Goal: Task Accomplishment & Management: Manage account settings

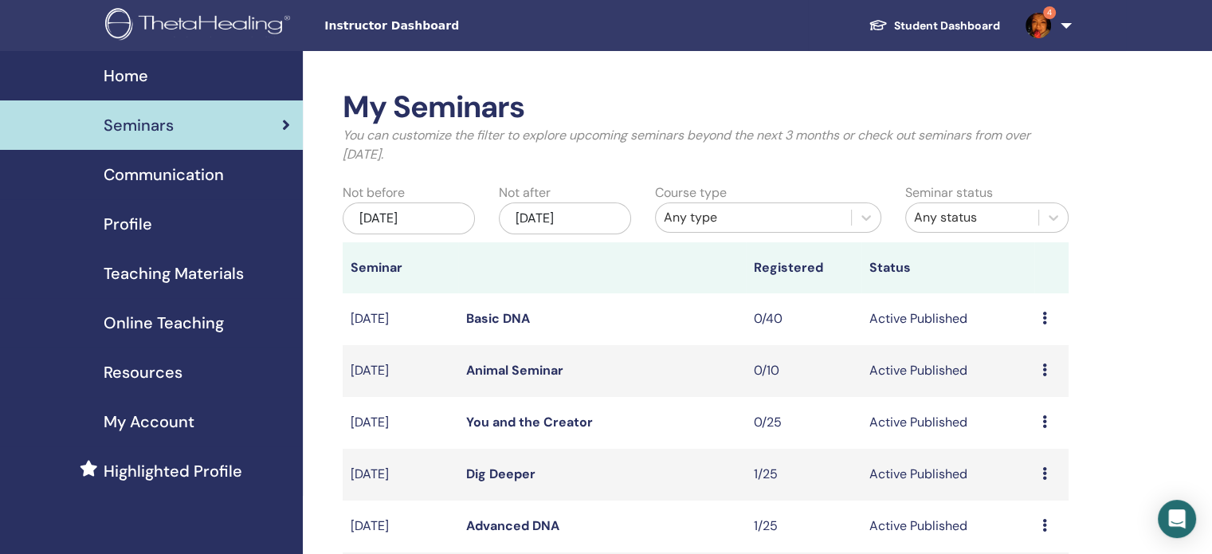
click at [1042, 28] on img at bounding box center [1037, 25] width 25 height 25
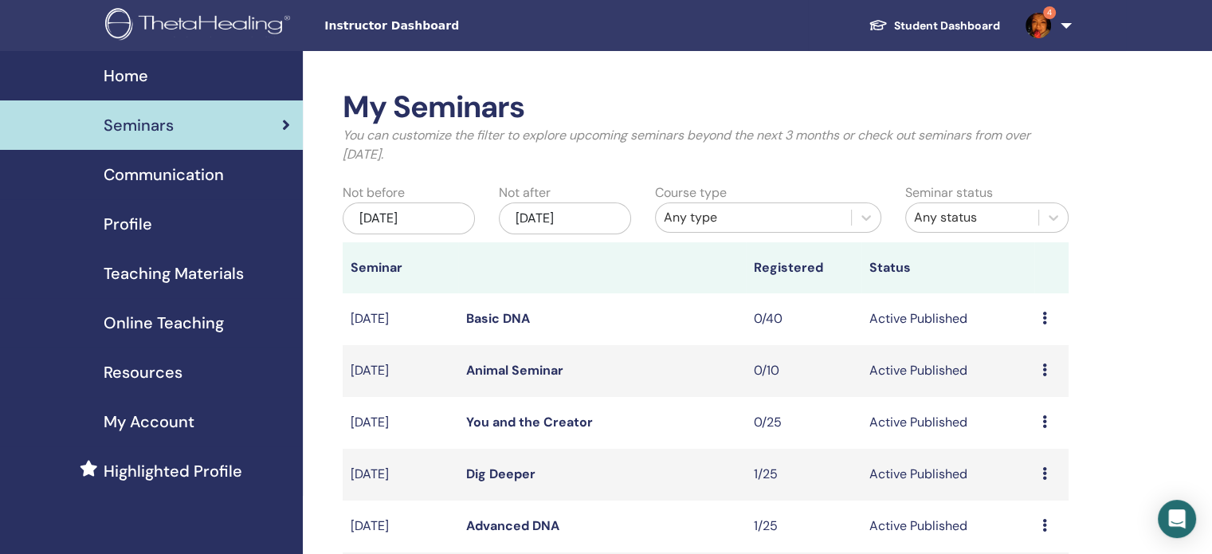
click at [160, 270] on span "Teaching Materials" at bounding box center [174, 273] width 140 height 24
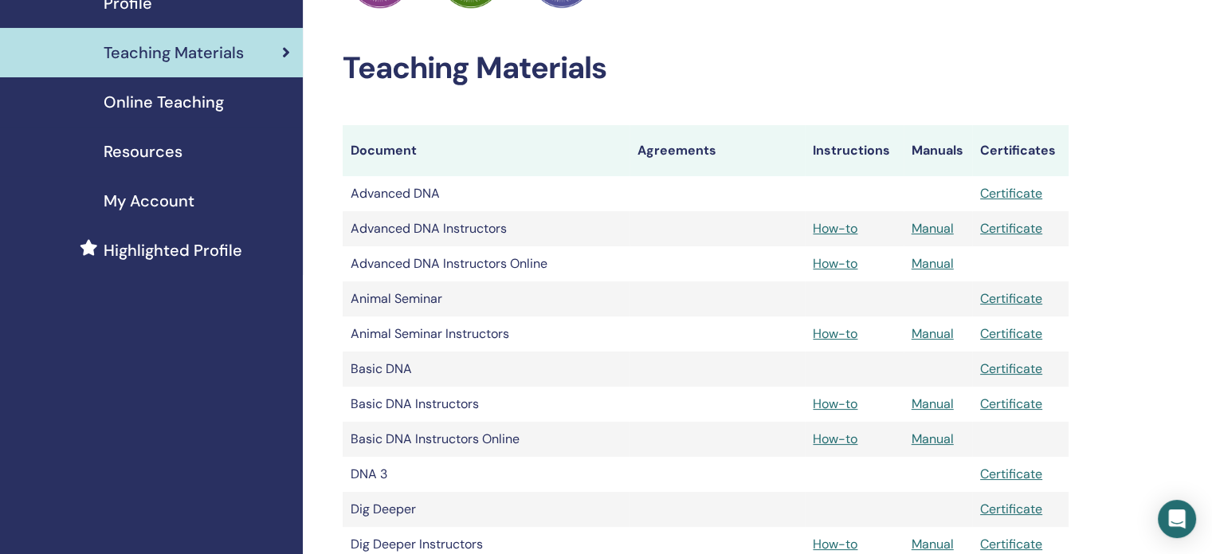
scroll to position [239, 0]
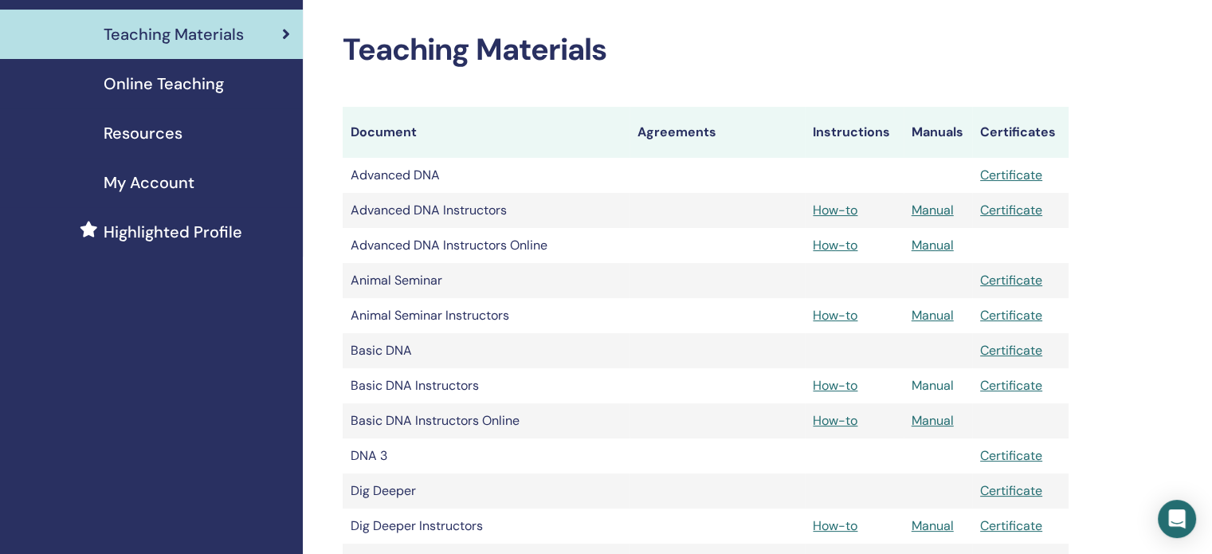
click at [942, 385] on link "Manual" at bounding box center [933, 385] width 42 height 17
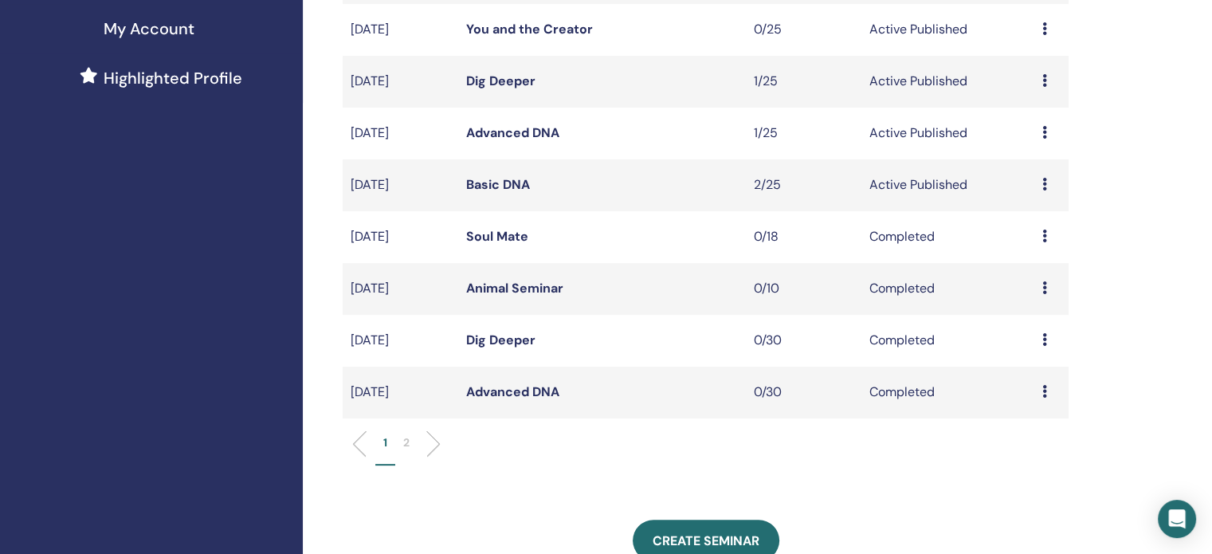
scroll to position [558, 0]
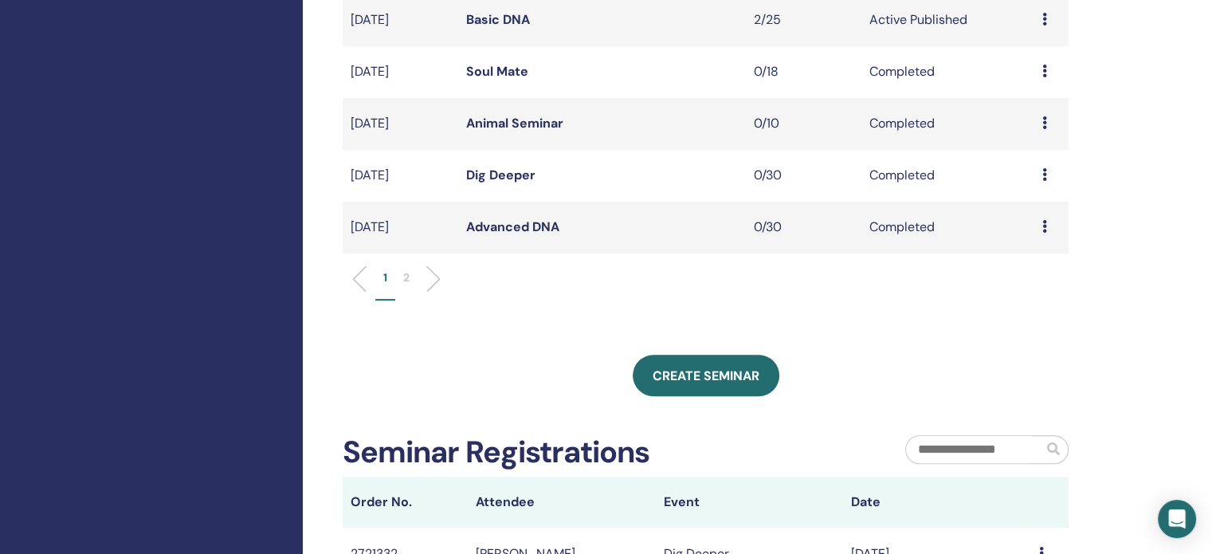
click at [406, 276] on p "2" at bounding box center [406, 277] width 6 height 17
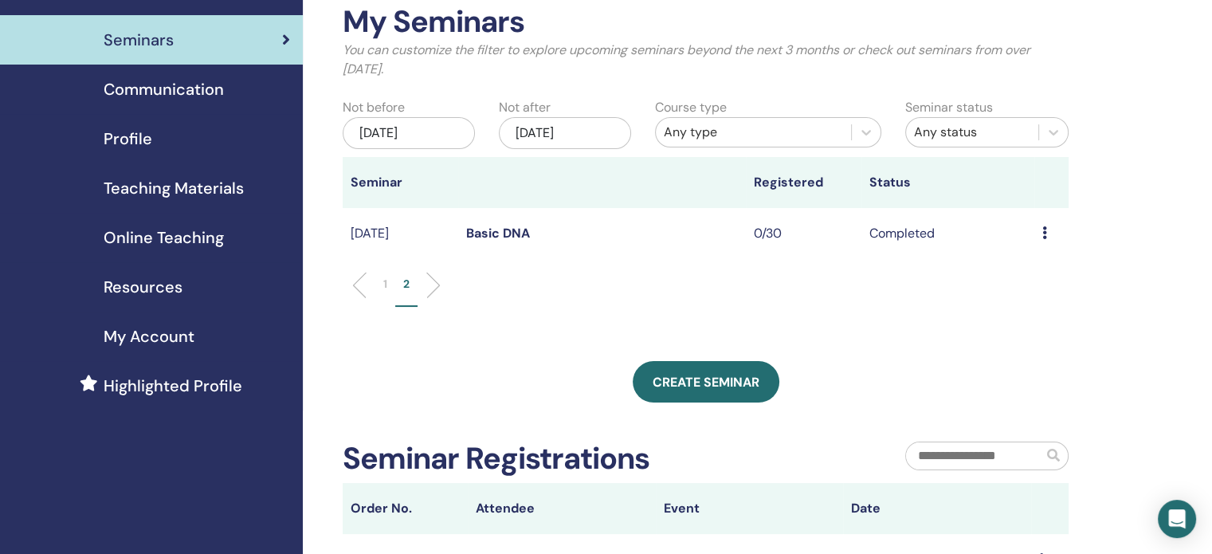
scroll to position [80, 0]
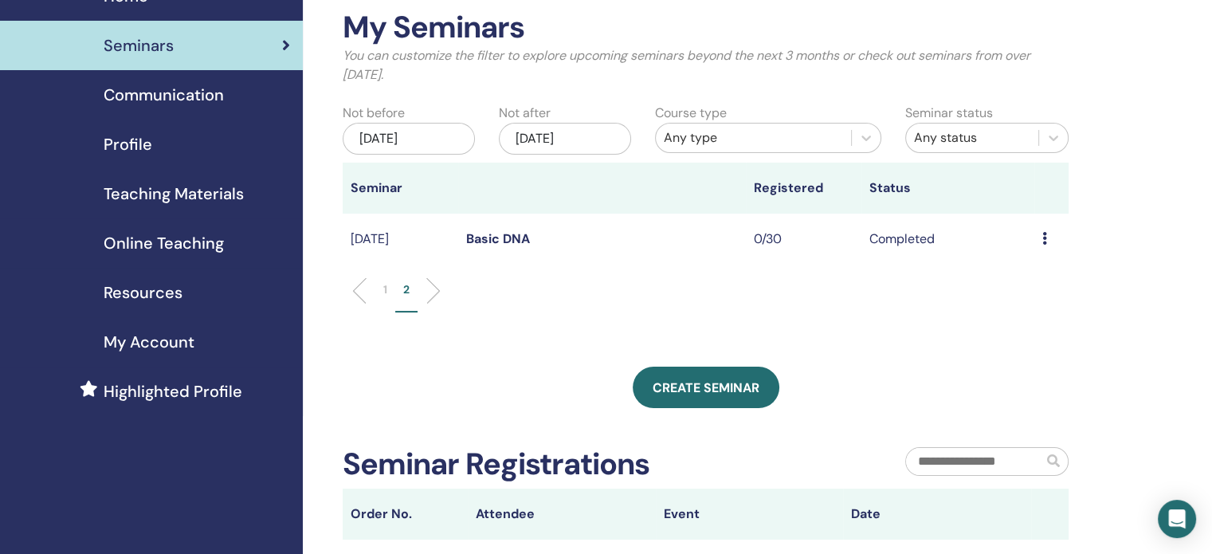
click at [429, 135] on div "[DATE]" at bounding box center [409, 139] width 132 height 32
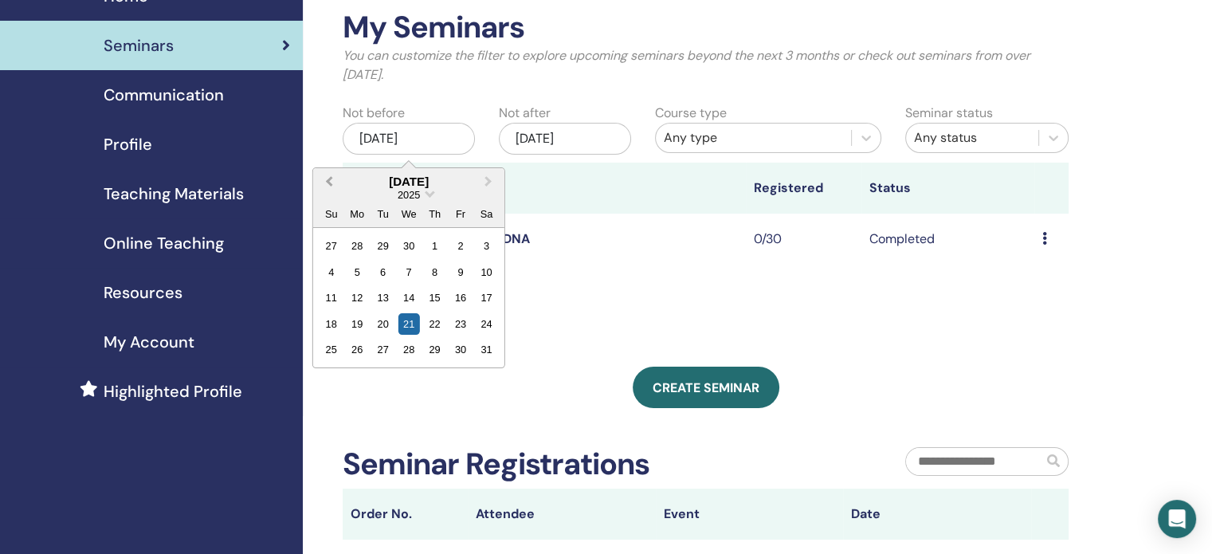
click at [329, 183] on span "Previous Month" at bounding box center [329, 181] width 0 height 17
click at [329, 182] on span "Previous Month" at bounding box center [329, 181] width 0 height 17
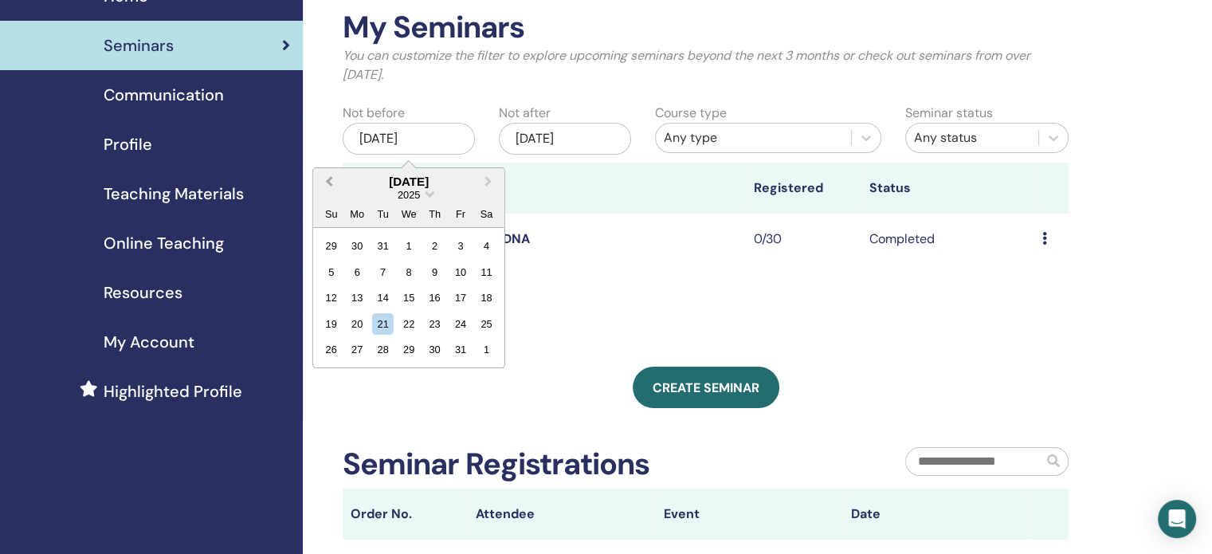
click at [329, 182] on span "Previous Month" at bounding box center [329, 181] width 0 height 17
click at [434, 323] on div "21" at bounding box center [435, 324] width 22 height 22
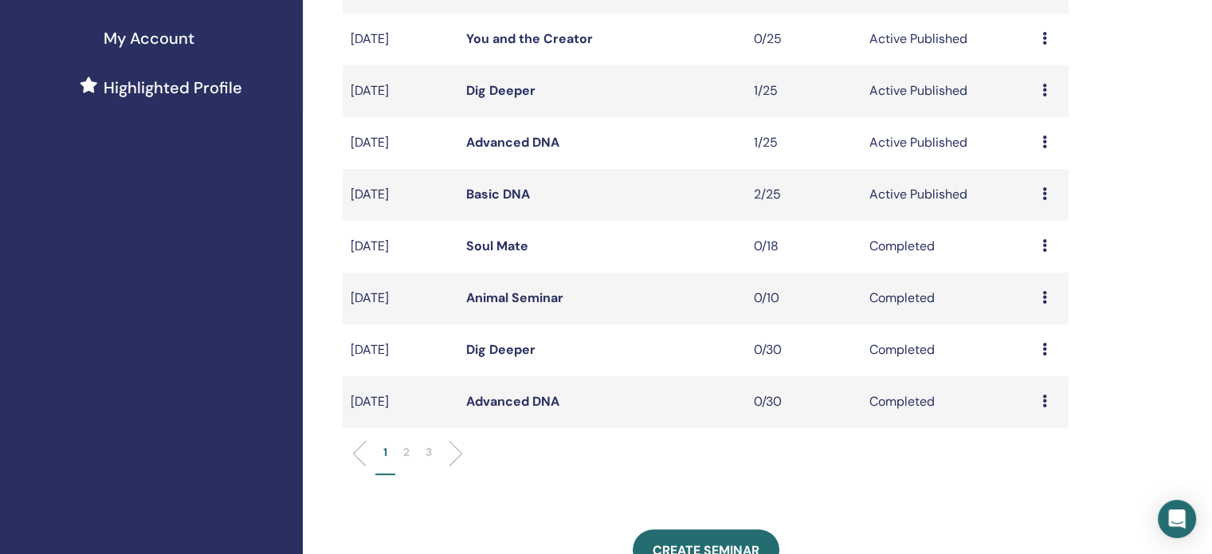
scroll to position [398, 0]
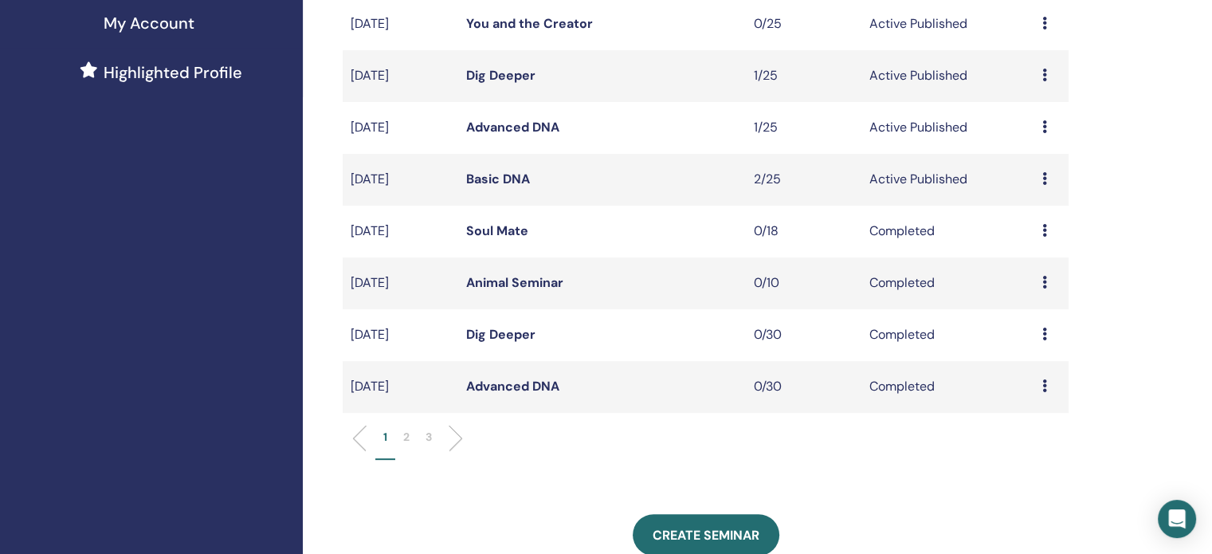
click at [404, 430] on p "2" at bounding box center [406, 437] width 6 height 17
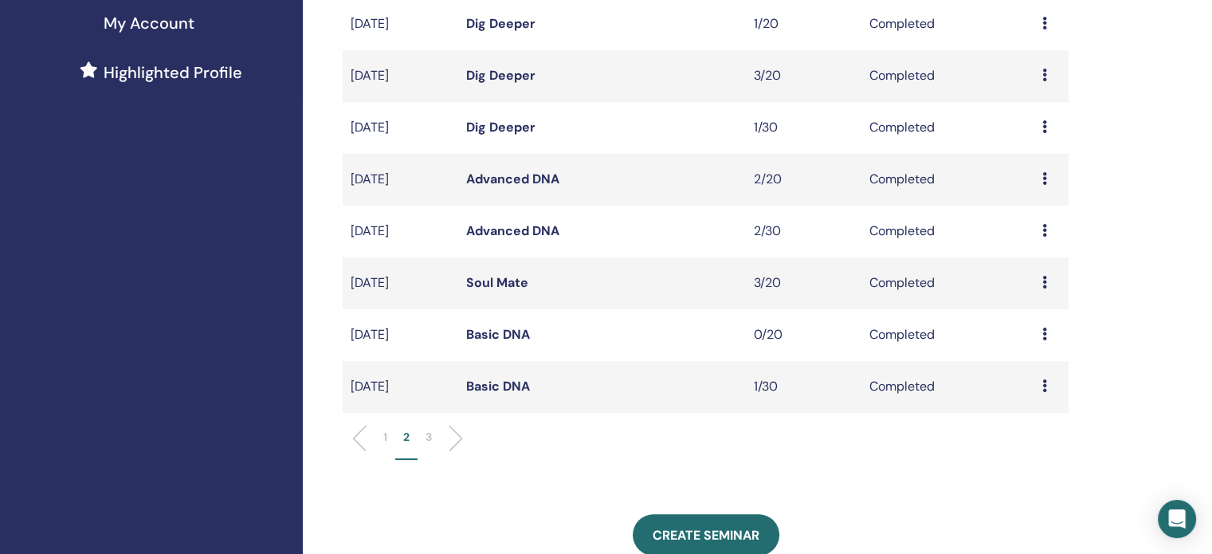
click at [507, 287] on link "Soul Mate" at bounding box center [497, 282] width 62 height 17
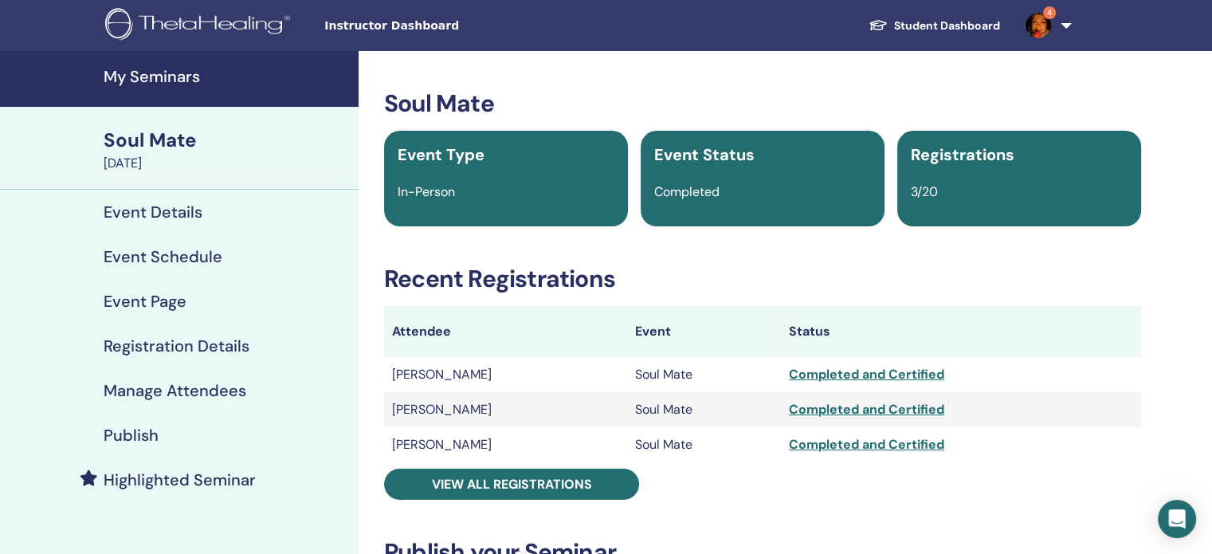
click at [158, 343] on h4 "Registration Details" at bounding box center [177, 345] width 146 height 19
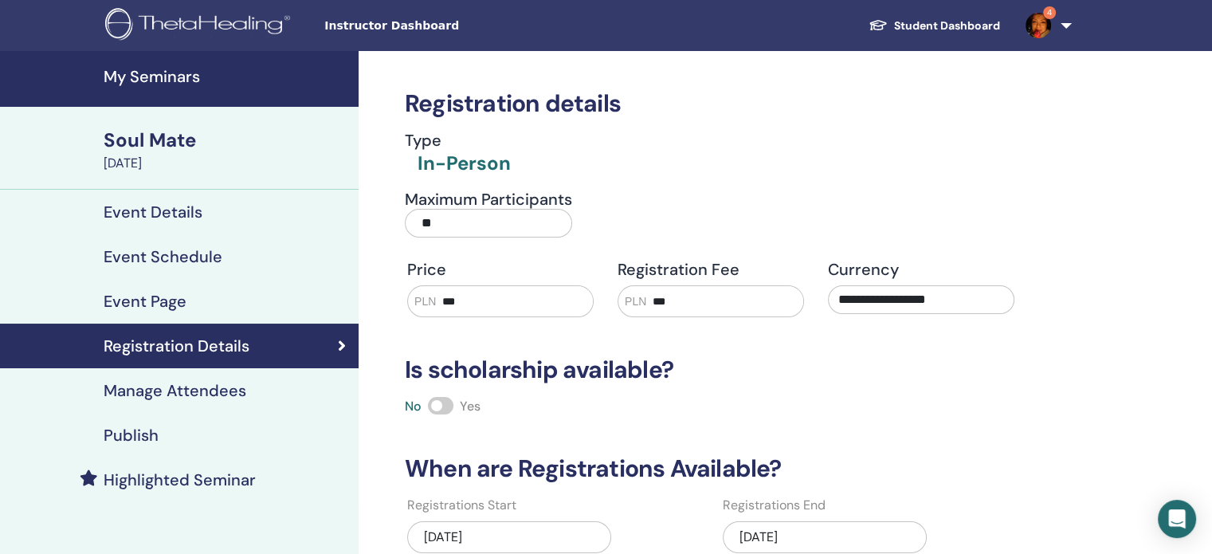
click at [159, 389] on h4 "Manage Attendees" at bounding box center [175, 390] width 143 height 19
click at [166, 80] on h4 "My Seminars" at bounding box center [226, 76] width 245 height 19
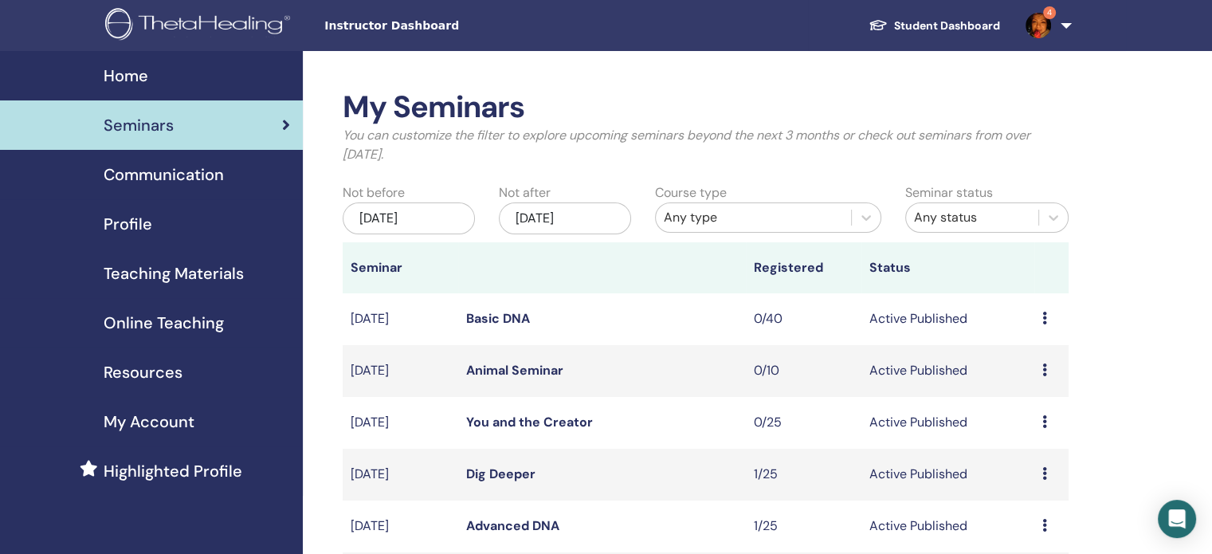
click at [118, 120] on span "Seminars" at bounding box center [139, 125] width 70 height 24
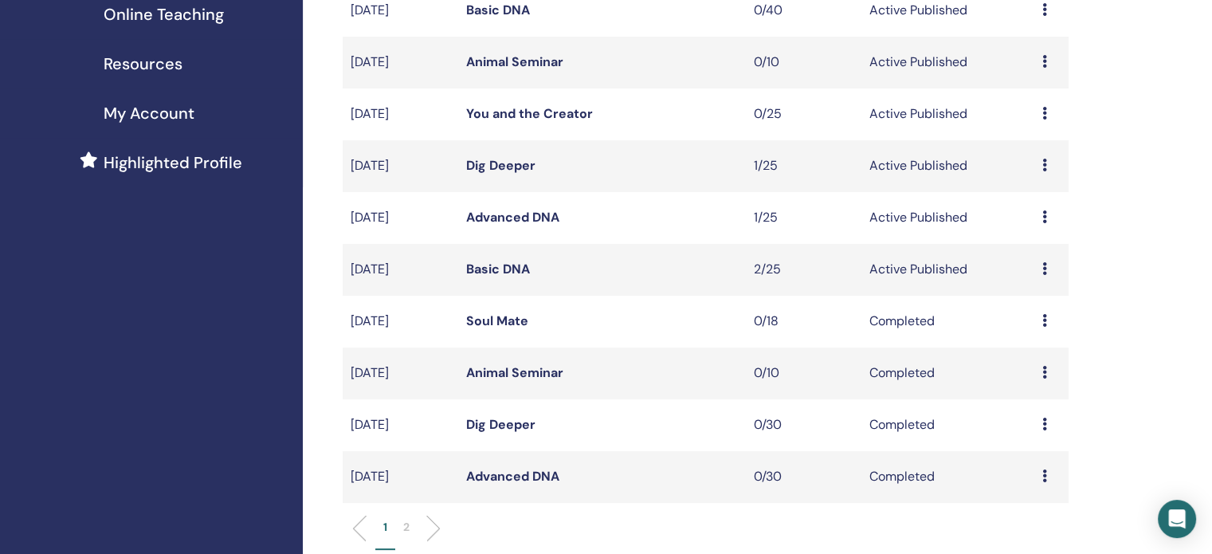
scroll to position [319, 0]
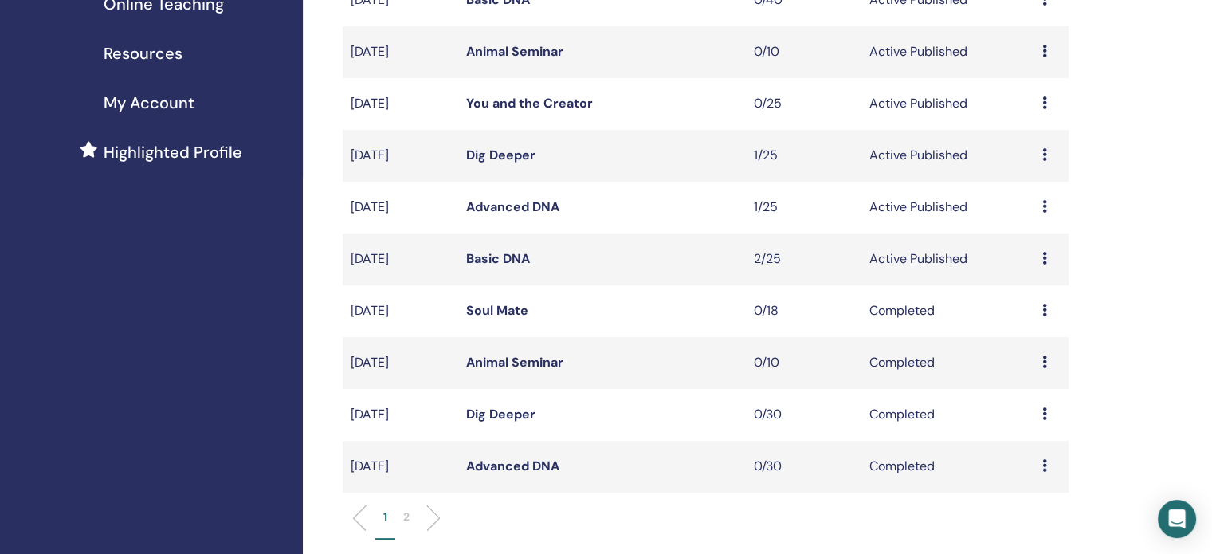
click at [492, 259] on link "Basic DNA" at bounding box center [498, 258] width 64 height 17
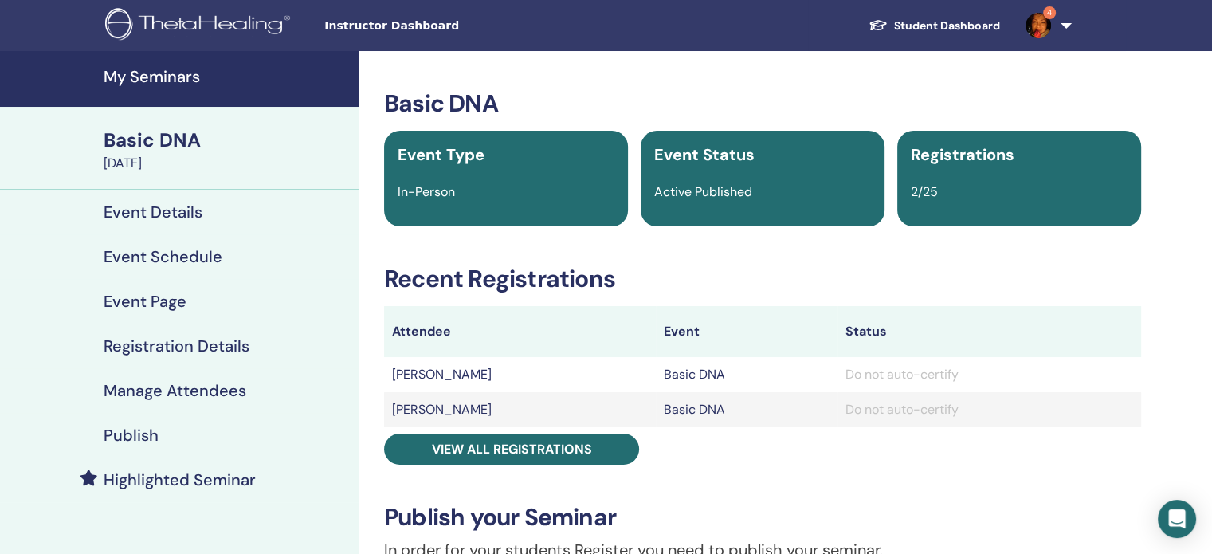
click at [147, 388] on h4 "Manage Attendees" at bounding box center [175, 390] width 143 height 19
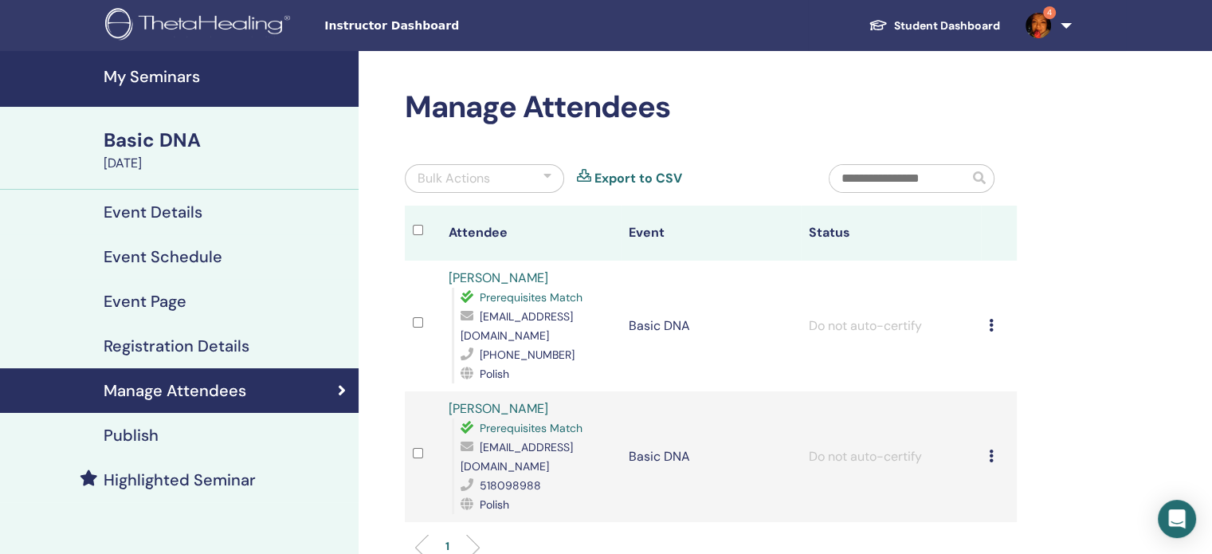
click at [991, 319] on icon at bounding box center [991, 325] width 5 height 13
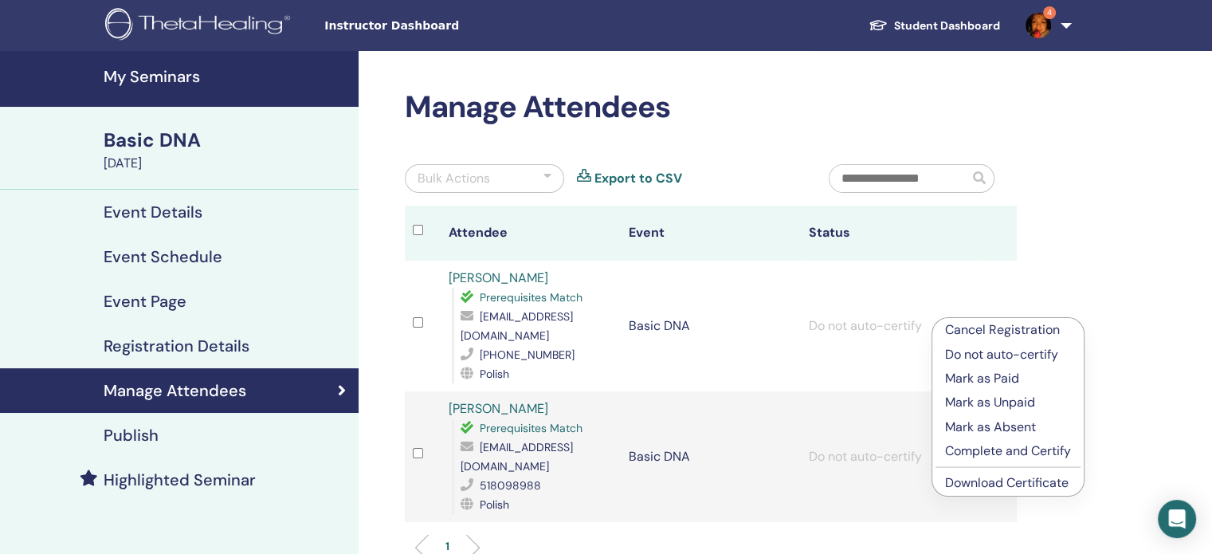
click at [991, 488] on link "Download Certificate" at bounding box center [1007, 482] width 124 height 17
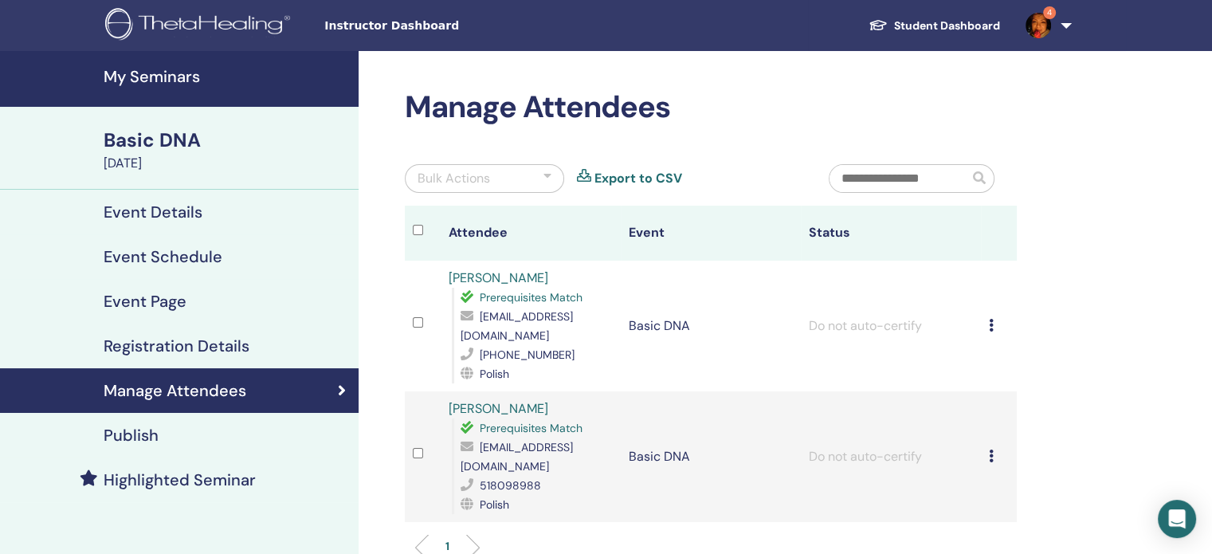
click at [991, 449] on icon at bounding box center [991, 455] width 5 height 13
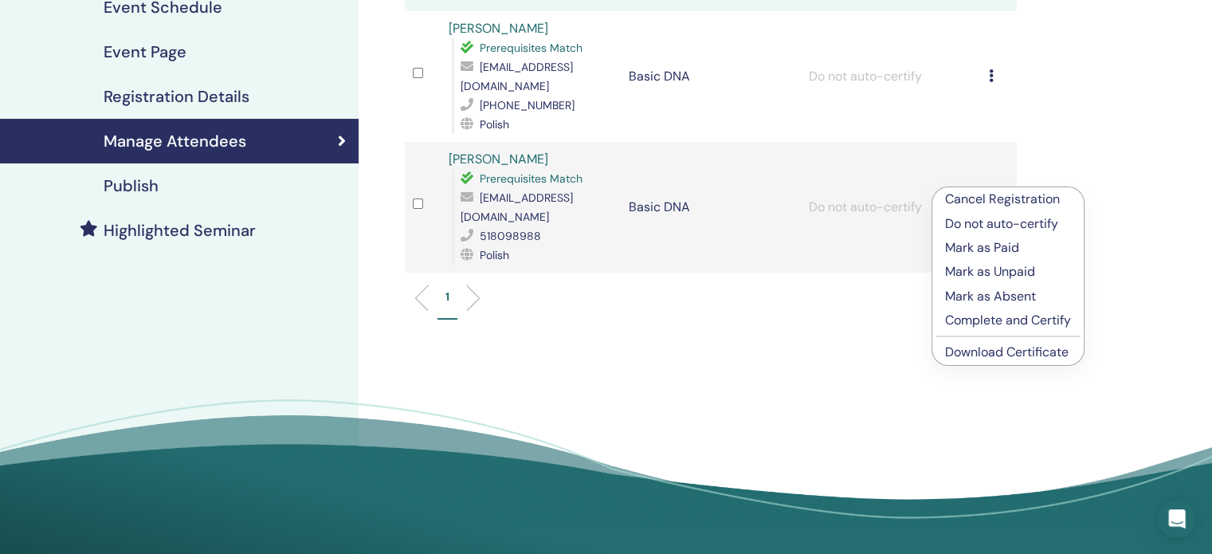
scroll to position [319, 0]
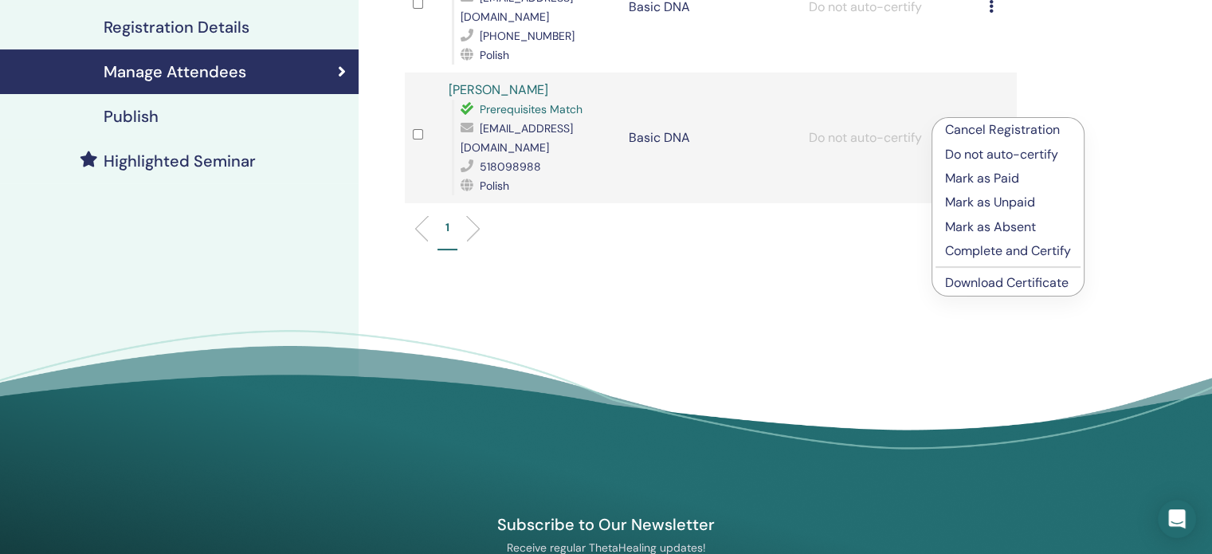
click at [978, 278] on link "Download Certificate" at bounding box center [1007, 282] width 124 height 17
